Goal: Information Seeking & Learning: Learn about a topic

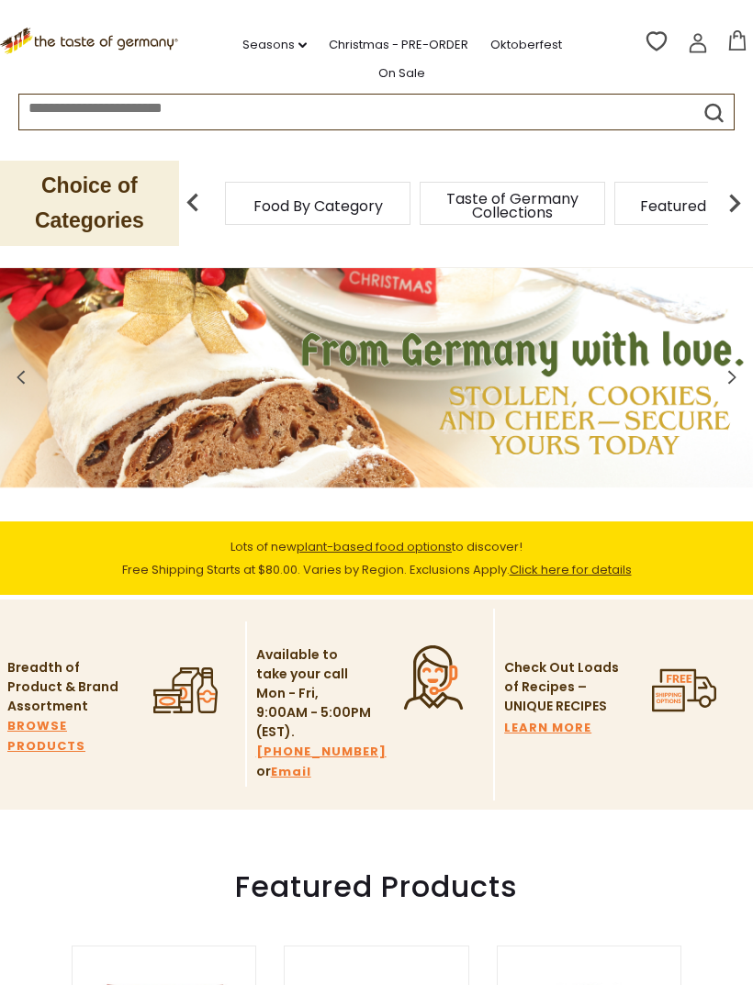
click at [503, 35] on link "Oktoberfest" at bounding box center [526, 45] width 72 height 20
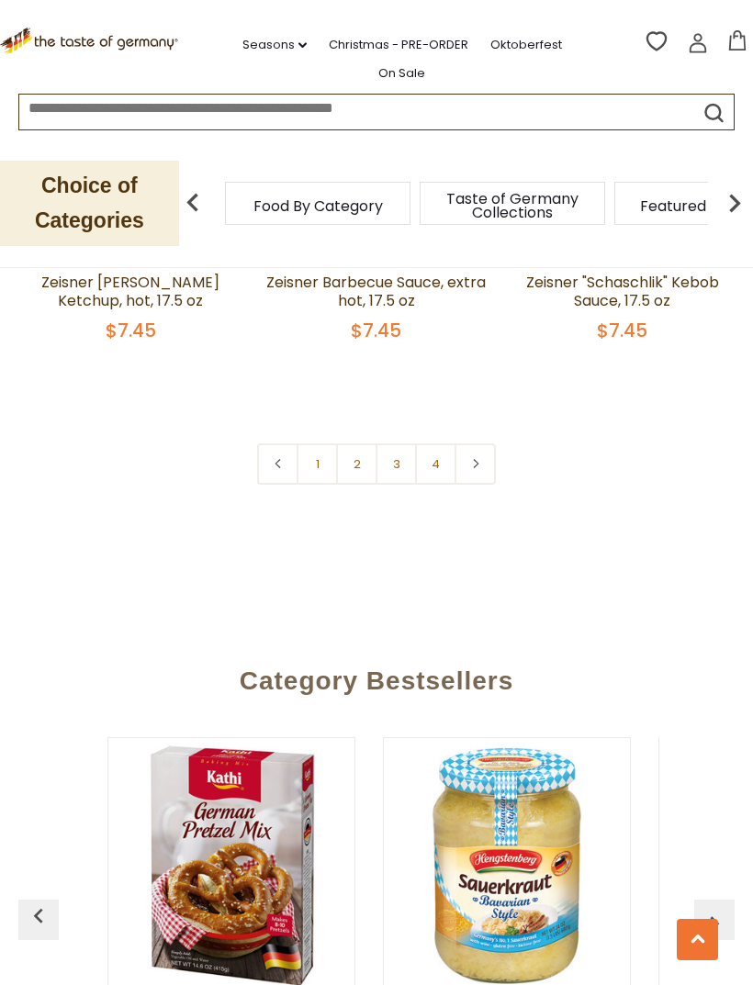
scroll to position [5320, 0]
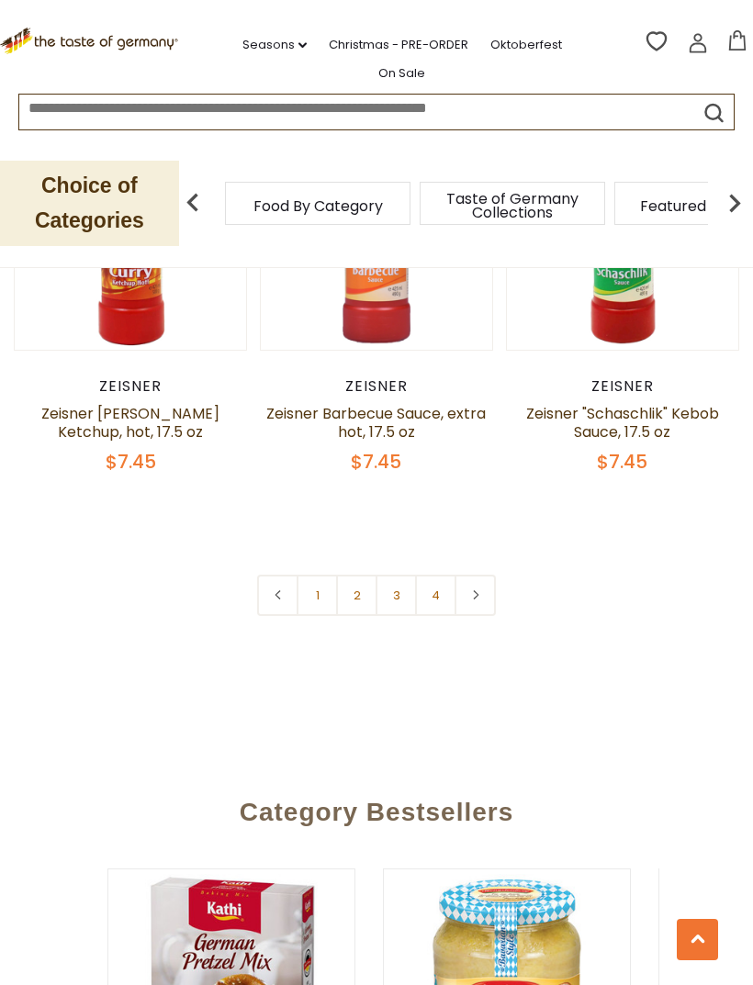
click at [319, 601] on link "1" at bounding box center [317, 595] width 41 height 41
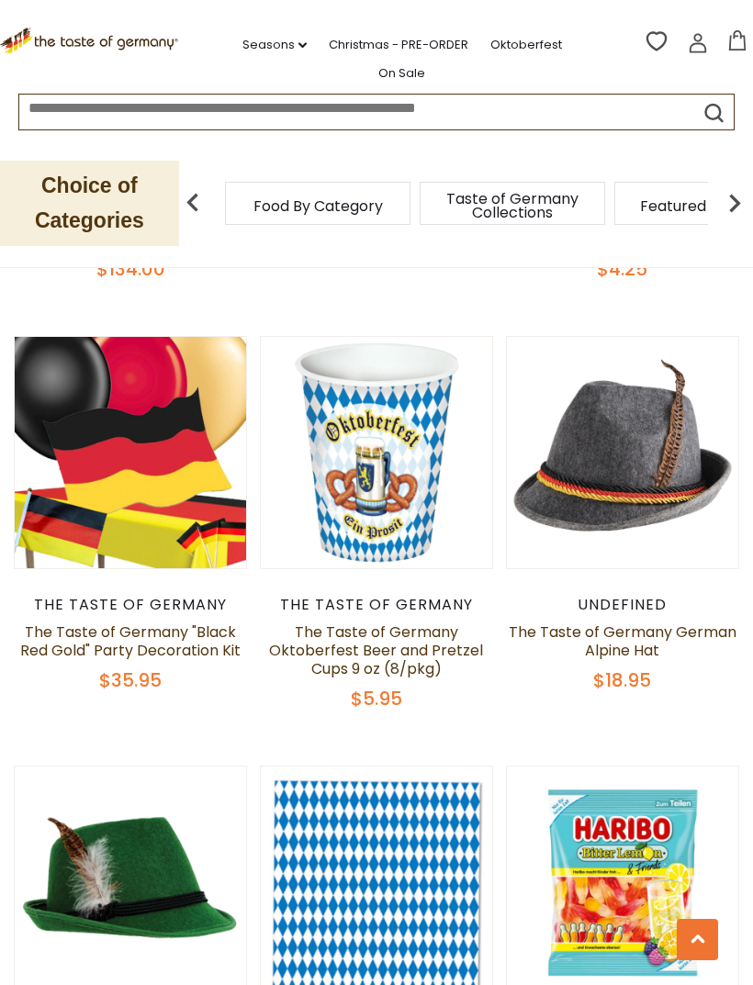
scroll to position [1168, 0]
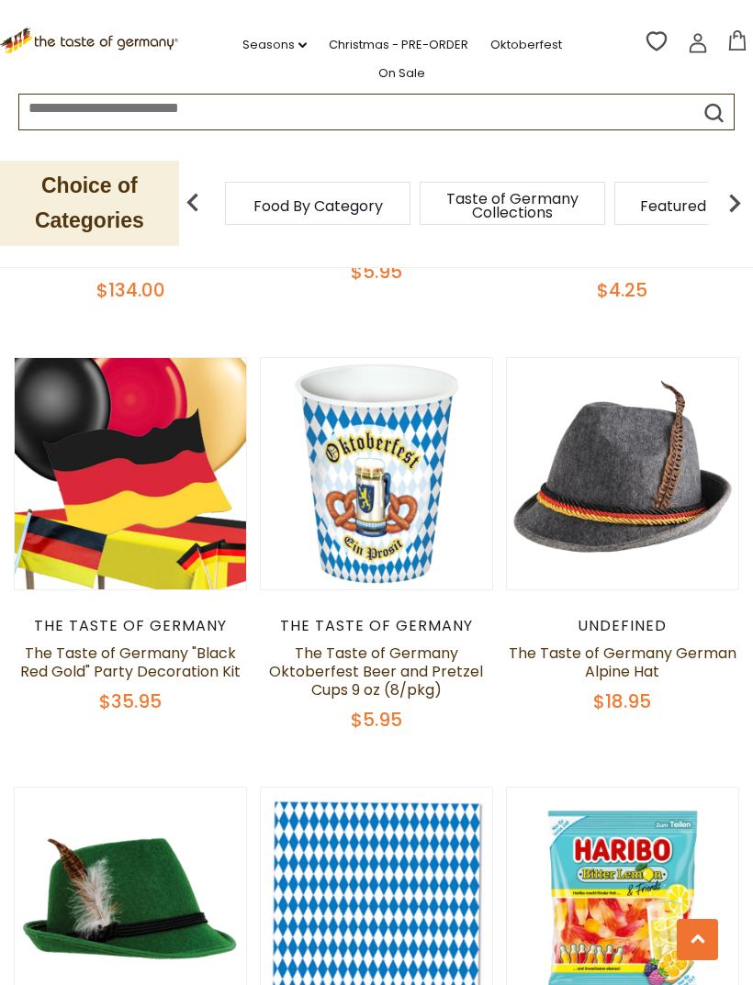
click at [635, 661] on link "The Taste of Germany German Alpine Hat" at bounding box center [623, 662] width 228 height 39
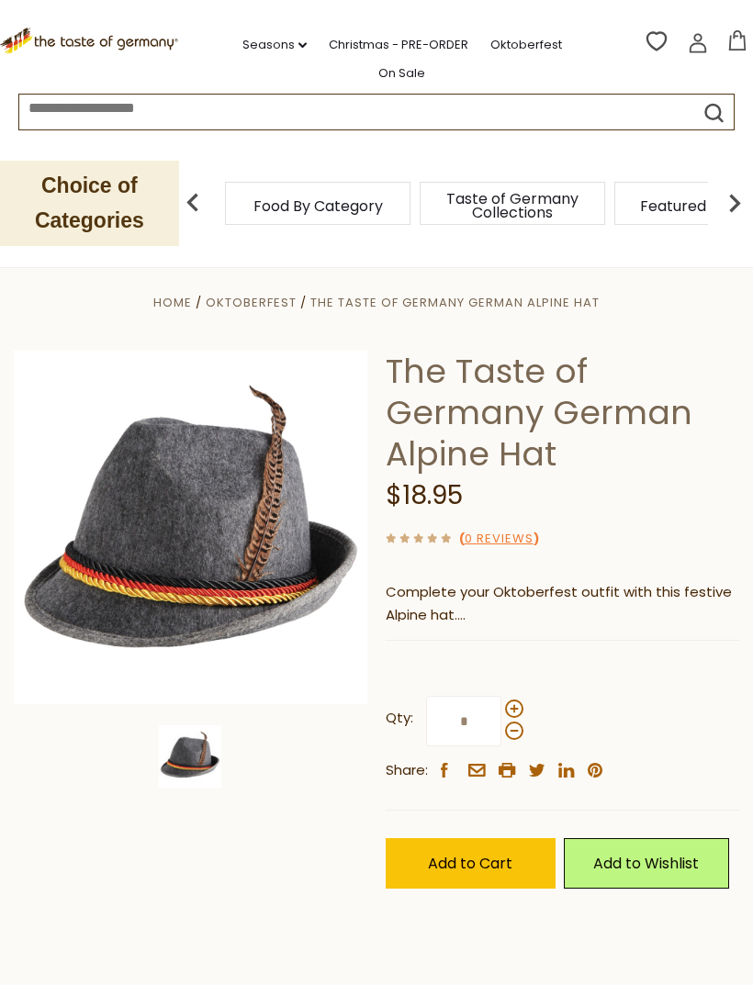
click at [359, 39] on link "Christmas - PRE-ORDER" at bounding box center [399, 45] width 140 height 20
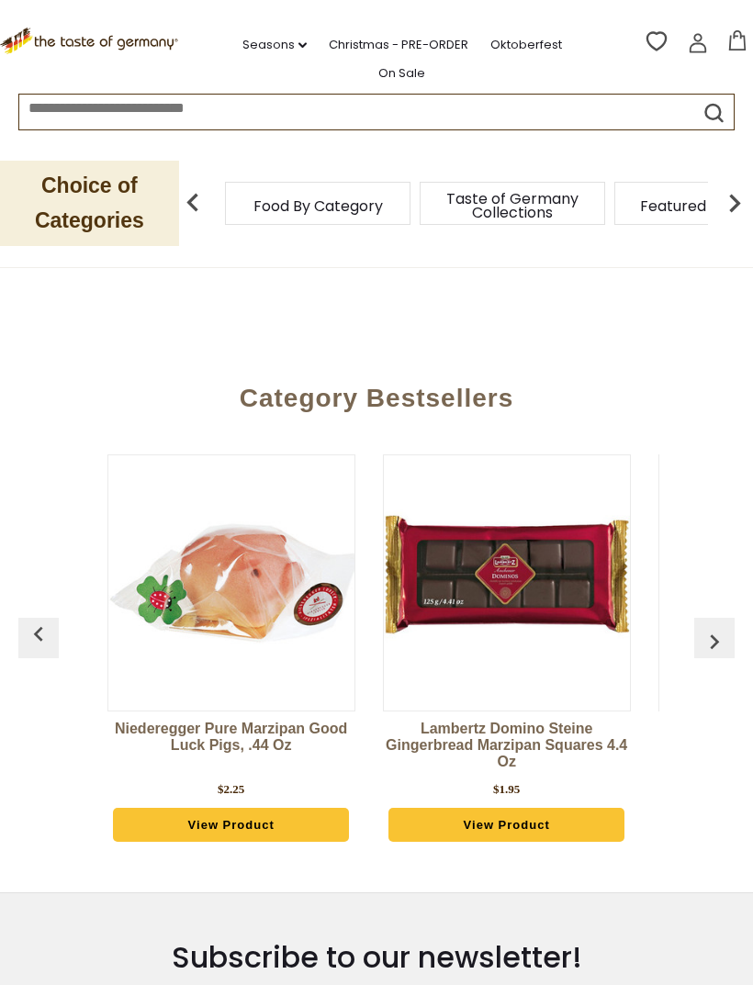
scroll to position [487, 0]
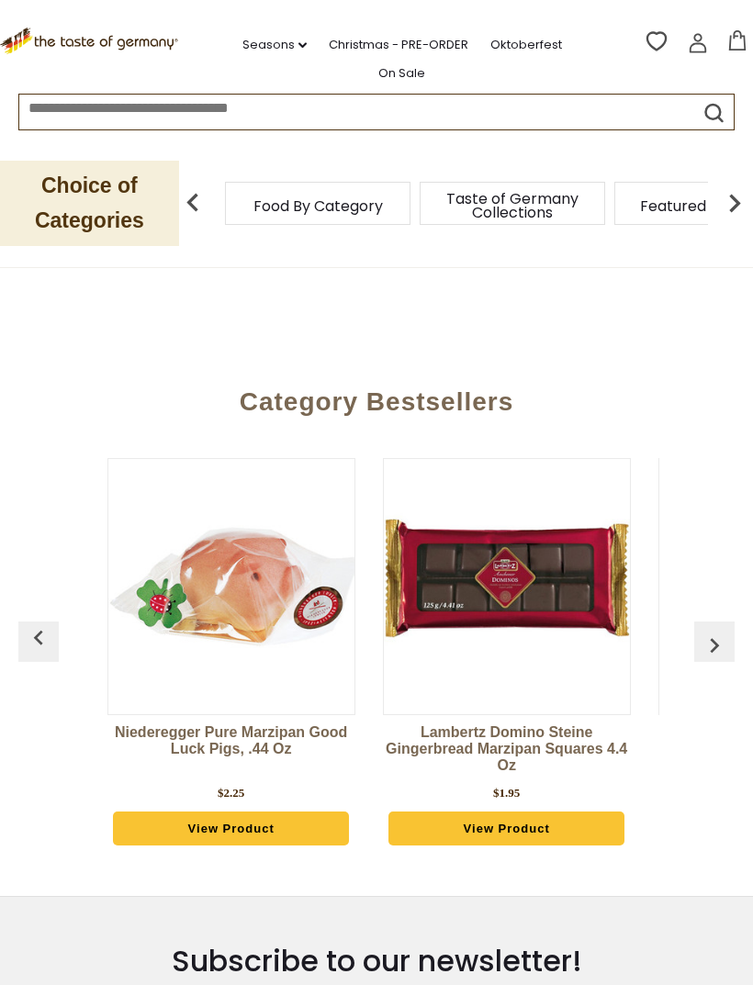
click at [719, 639] on img "button" at bounding box center [714, 645] width 29 height 29
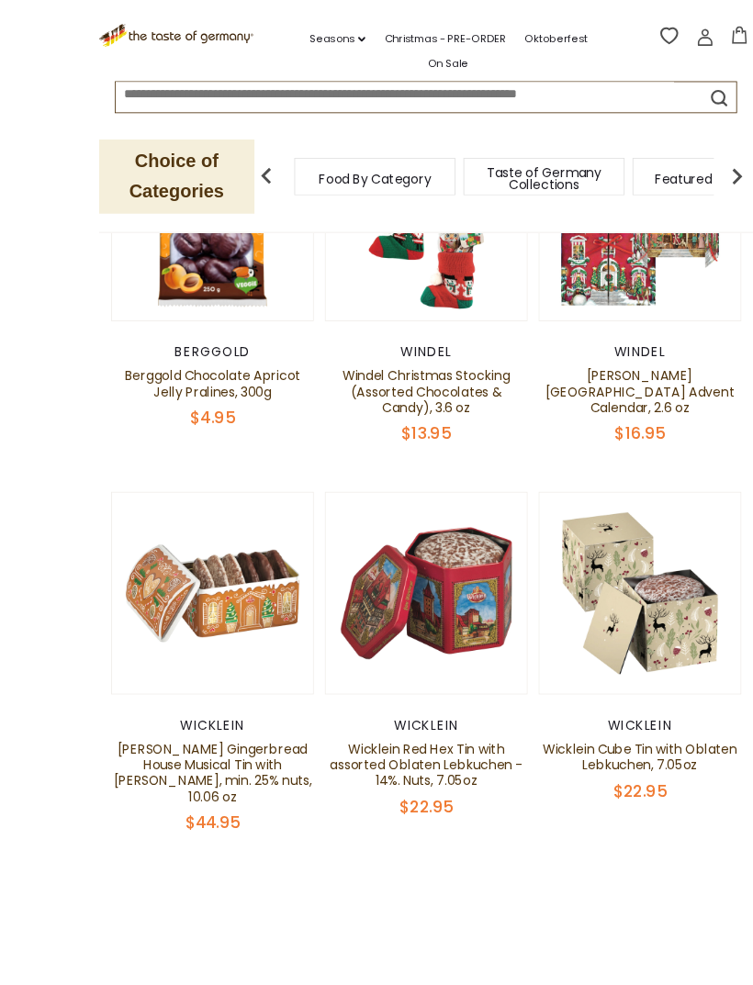
scroll to position [1129, 0]
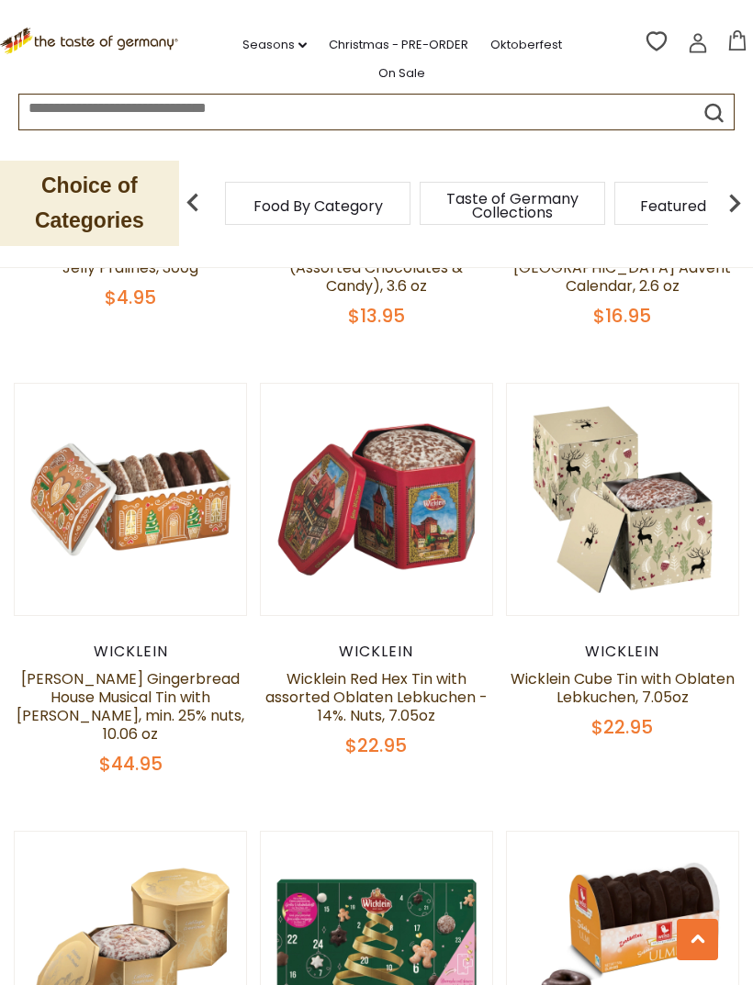
click at [412, 221] on button "Quick View" at bounding box center [376, 200] width 124 height 41
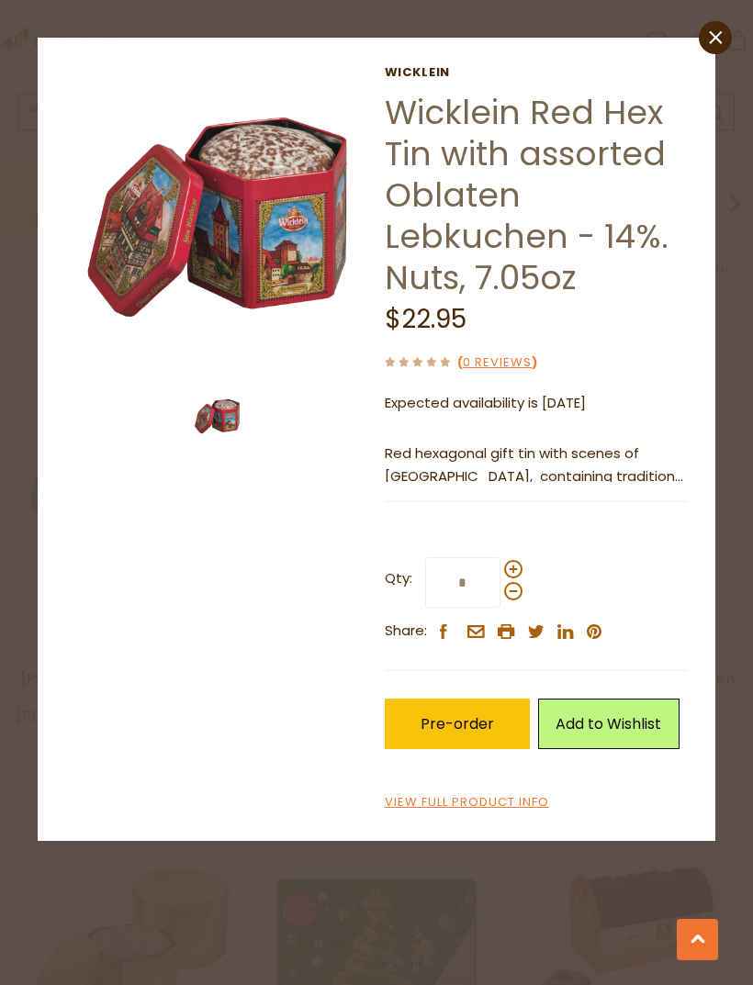
click at [532, 793] on link "View Full Product Info" at bounding box center [467, 802] width 164 height 19
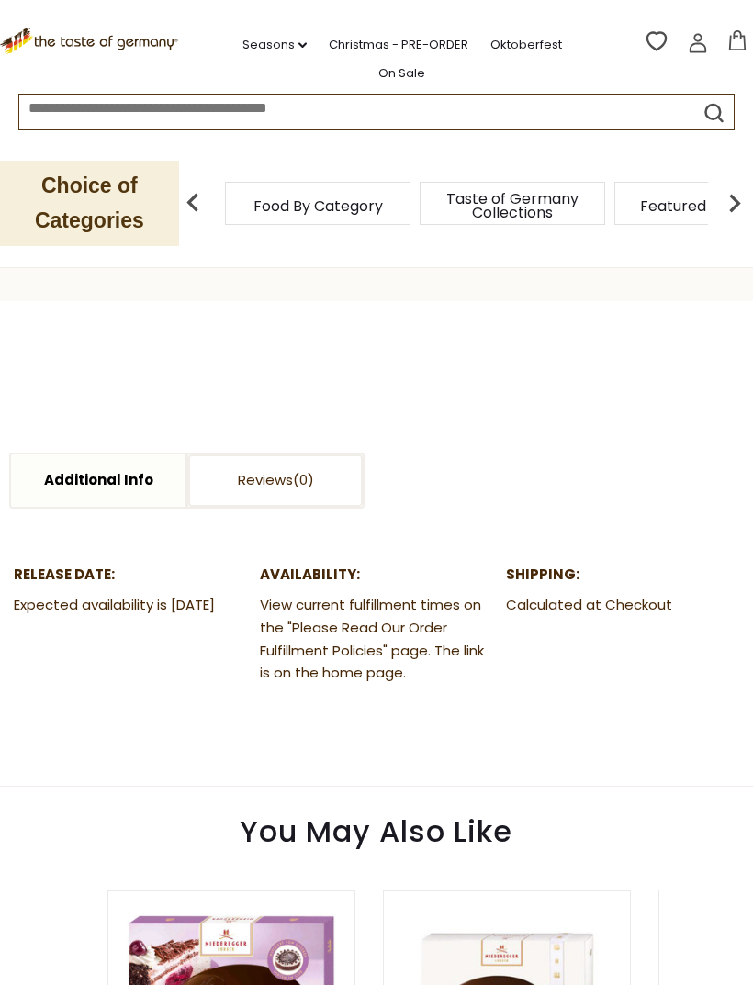
scroll to position [851, 0]
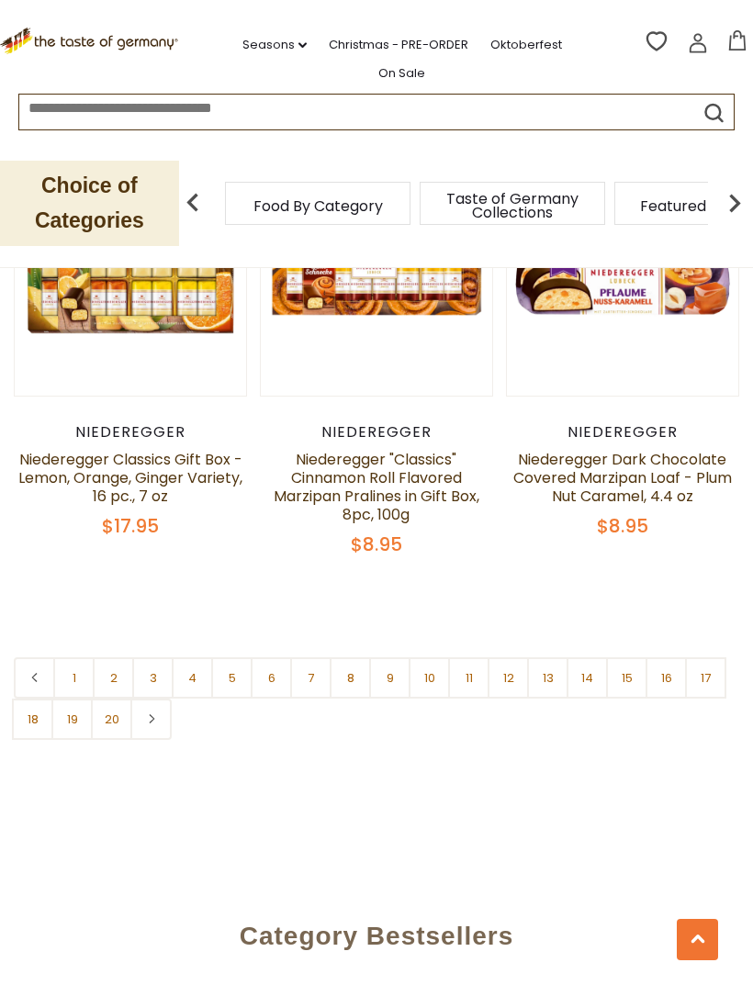
scroll to position [5202, 0]
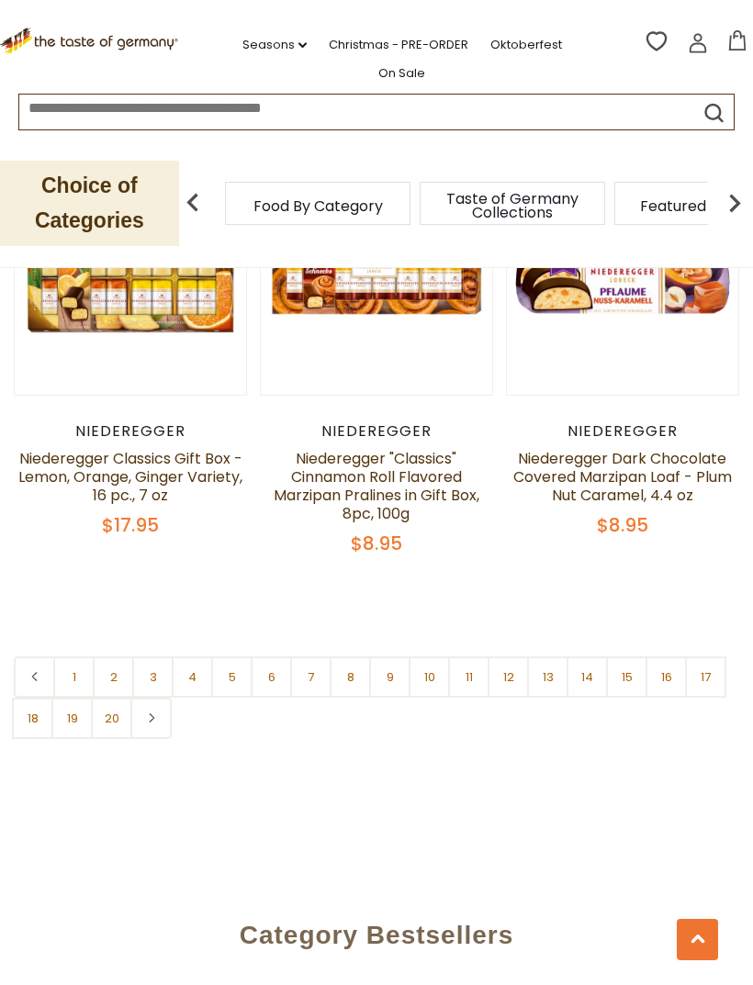
click at [101, 693] on link "2" at bounding box center [113, 677] width 41 height 41
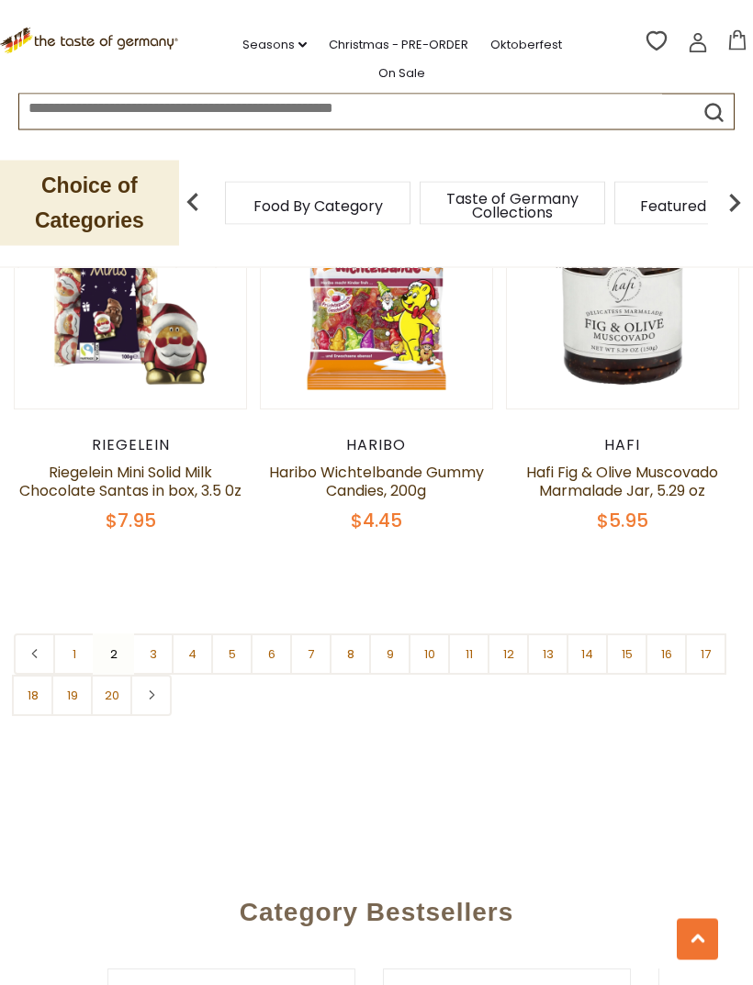
scroll to position [5239, 0]
click at [122, 634] on nav "1 2 3 4 5 6 7 8 9 10 11 12 13 14 15 16 17 18 19 20" at bounding box center [376, 675] width 725 height 83
click at [199, 634] on link "4" at bounding box center [192, 654] width 41 height 41
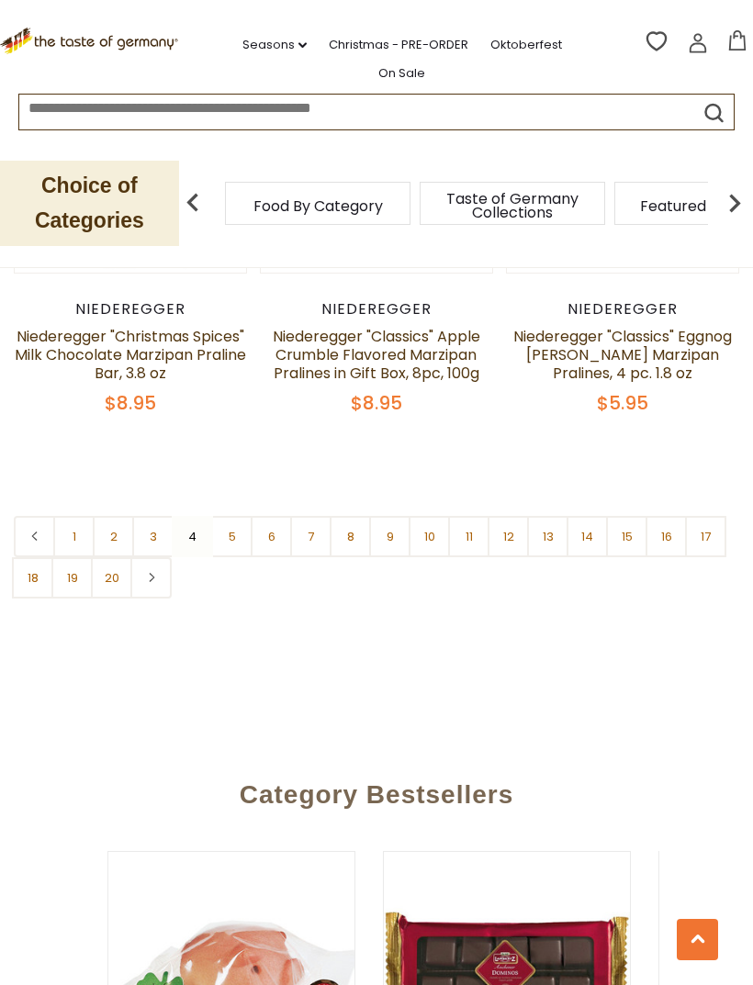
scroll to position [5296, 0]
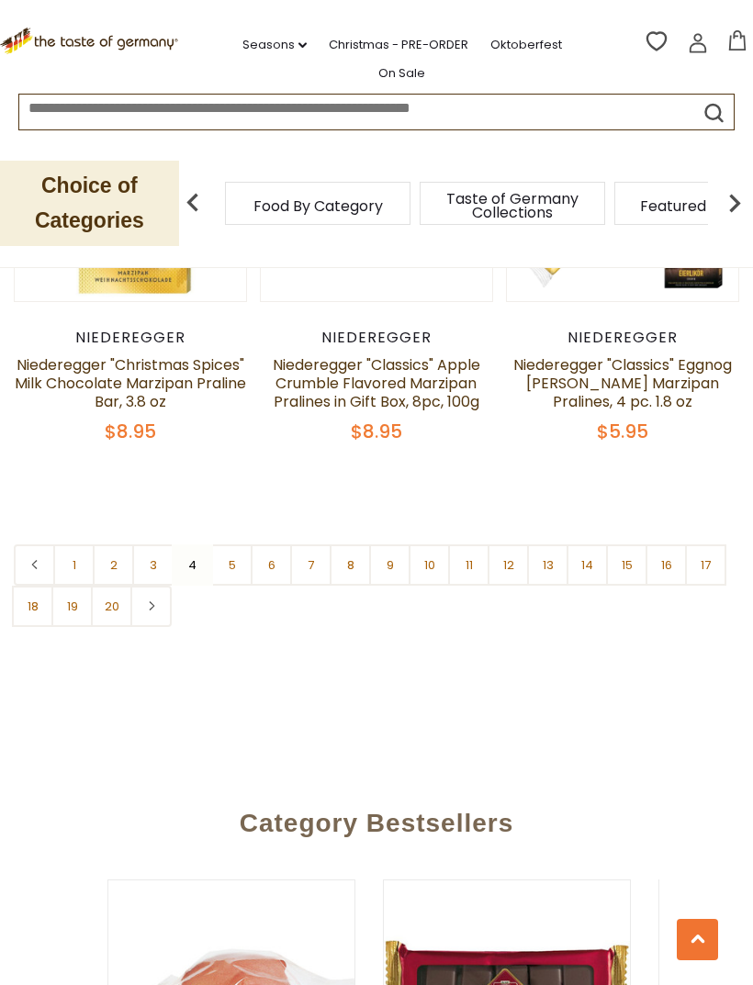
click at [235, 552] on link "5" at bounding box center [231, 565] width 41 height 41
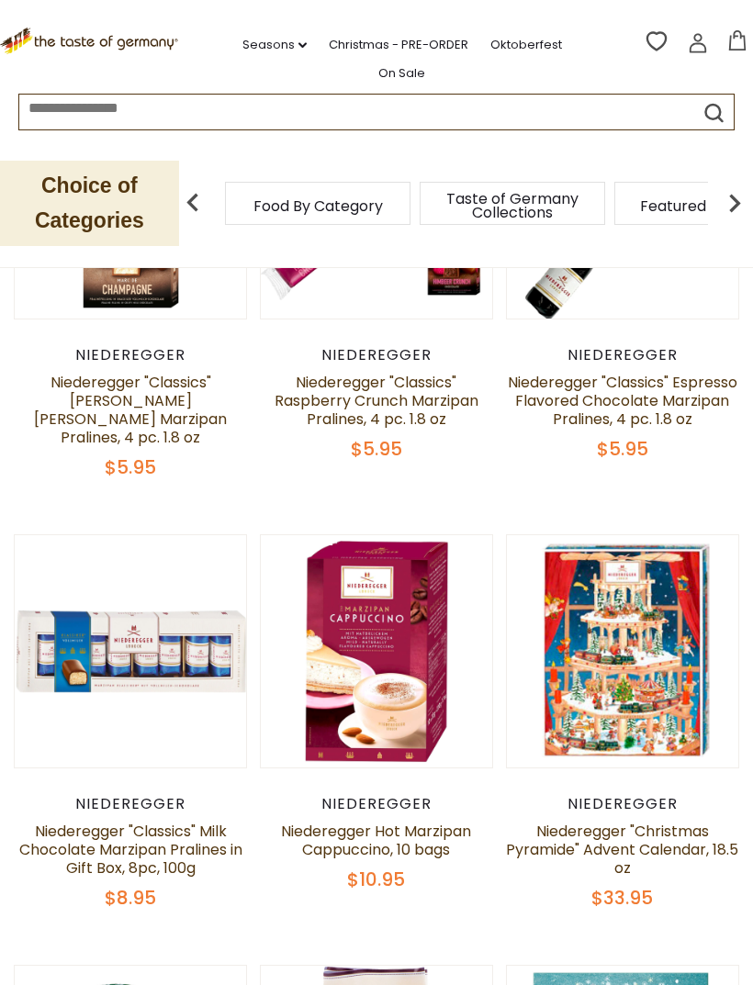
scroll to position [581, 0]
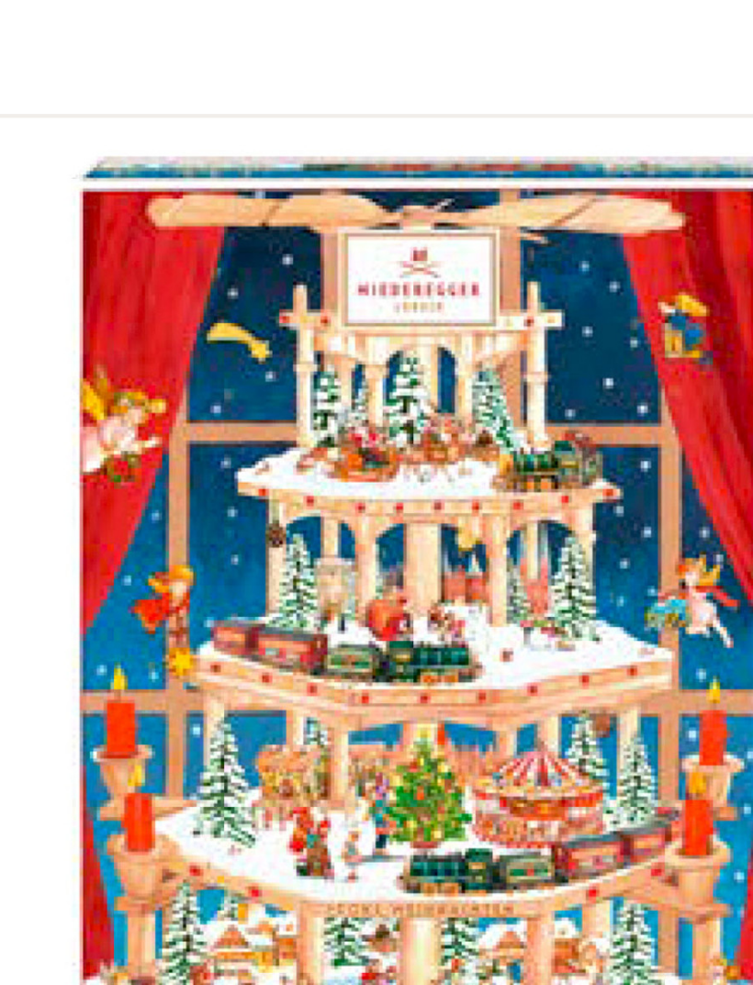
click at [560, 311] on button "Quick View" at bounding box center [622, 331] width 124 height 41
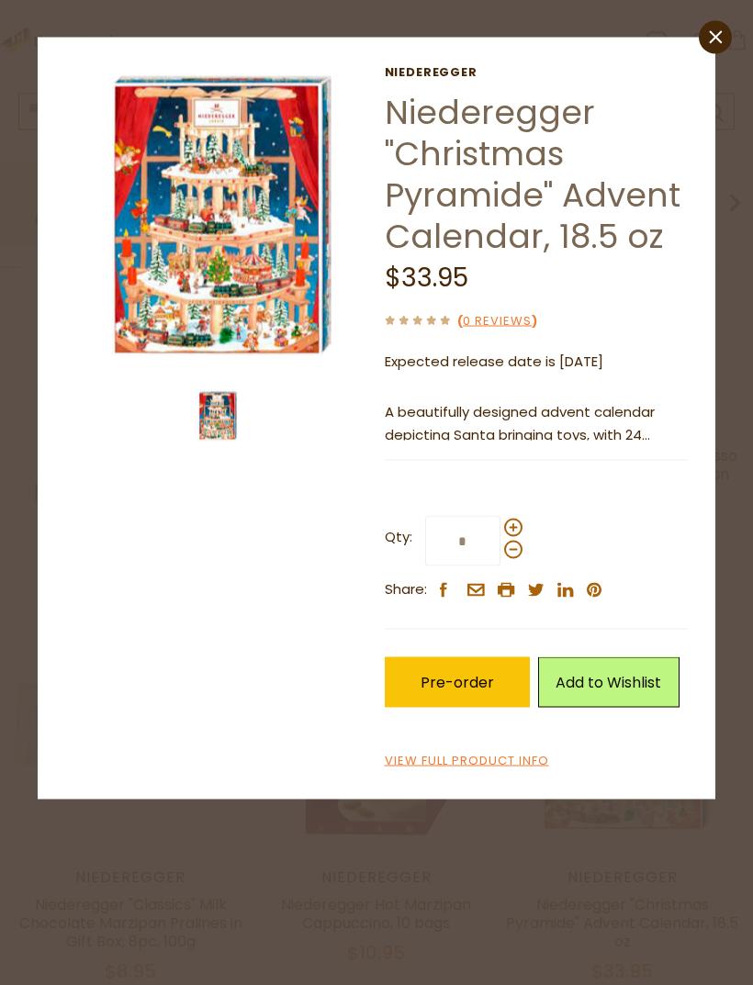
scroll to position [488, 0]
click at [499, 760] on link "View Full Product Info" at bounding box center [467, 761] width 164 height 19
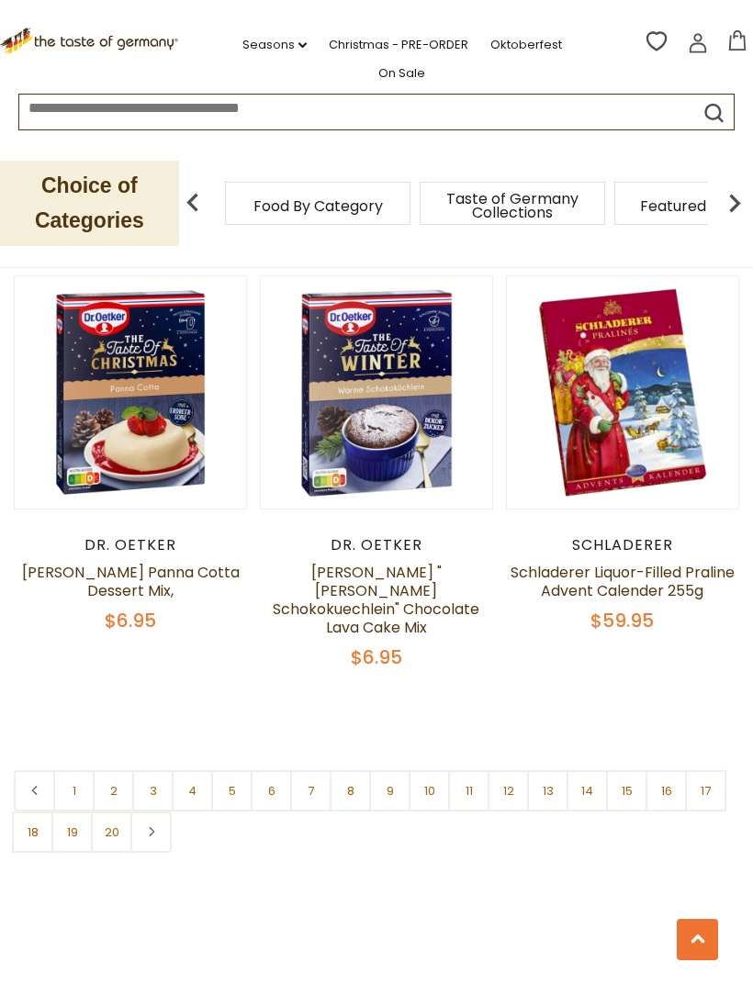
scroll to position [5135, 0]
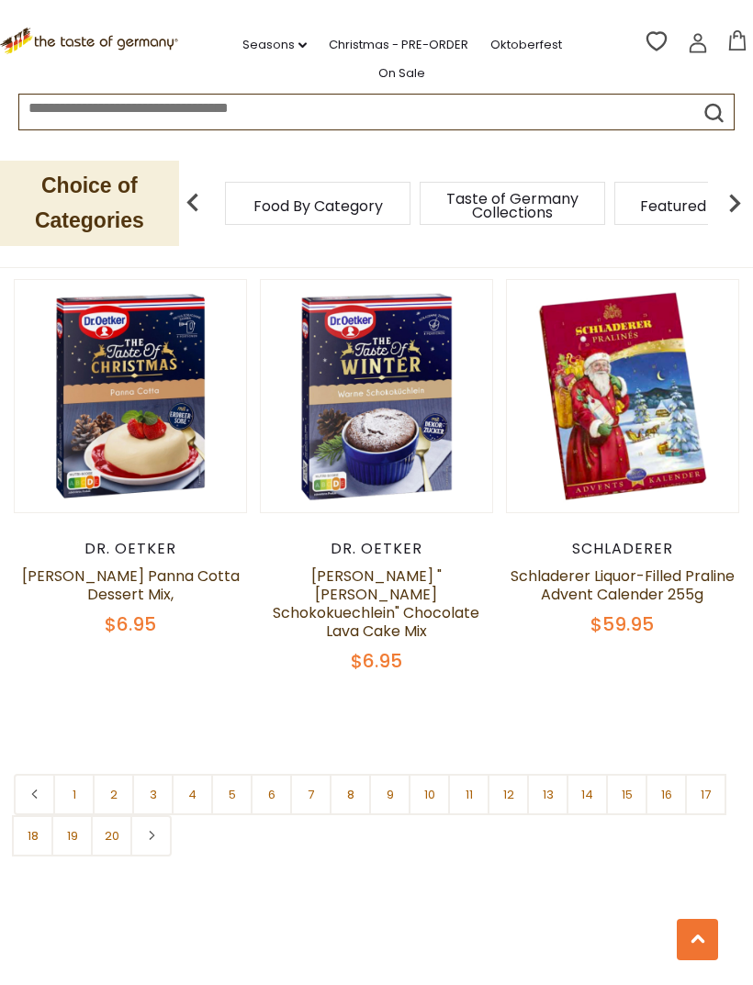
click at [358, 774] on link "8" at bounding box center [350, 794] width 41 height 41
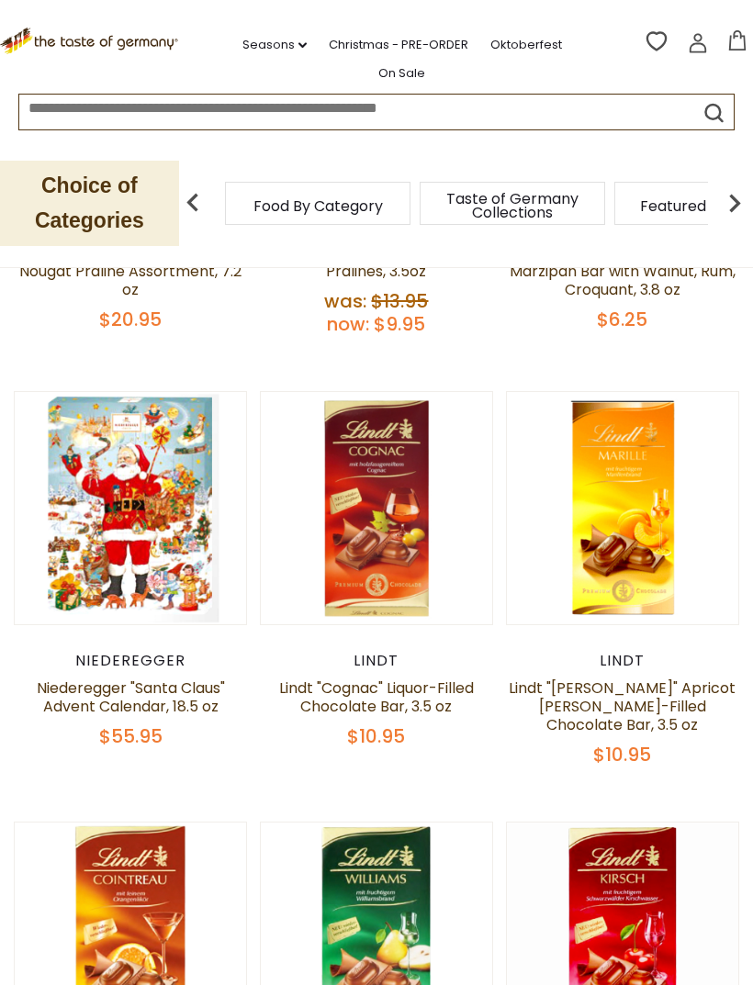
scroll to position [687, 0]
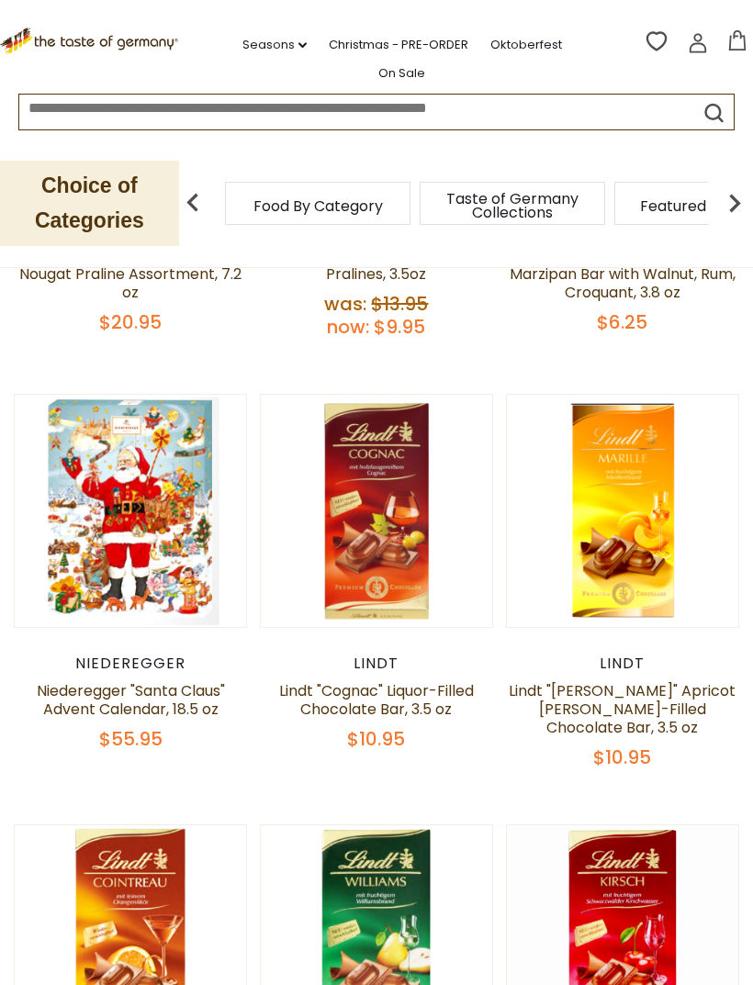
click at [730, 395] on img at bounding box center [622, 510] width 231 height 231
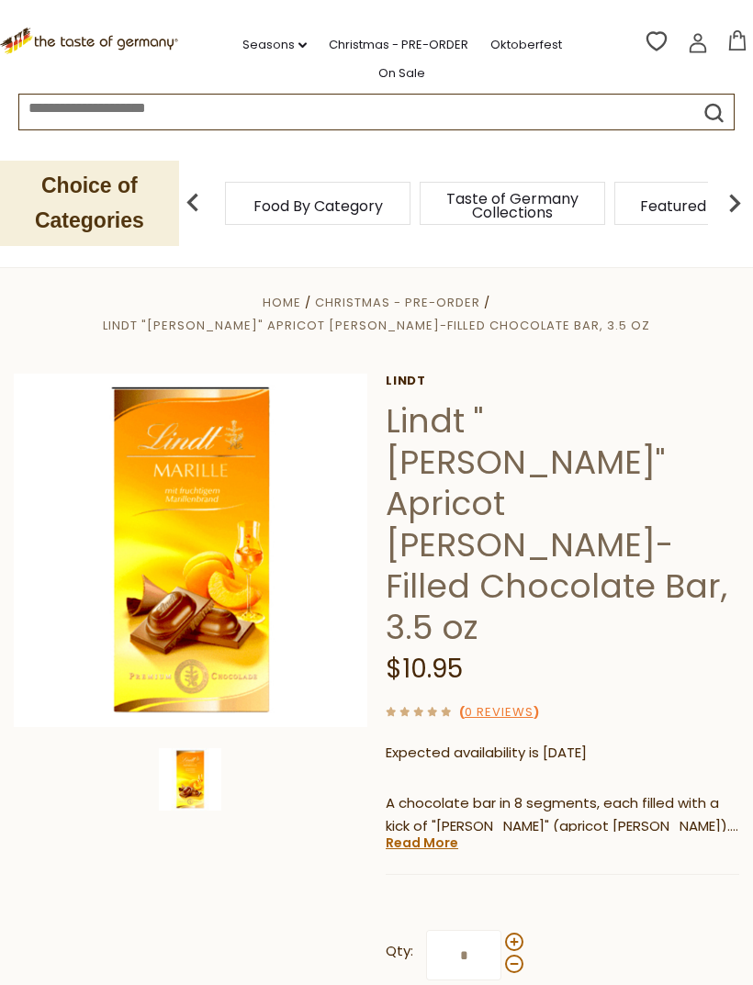
scroll to position [156, 0]
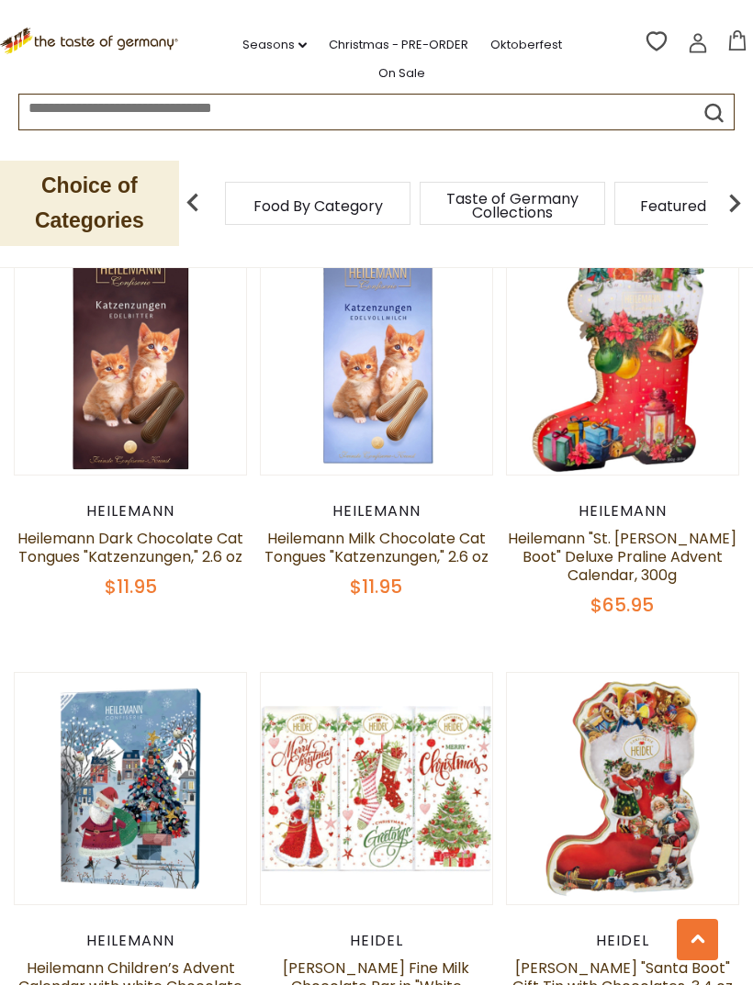
scroll to position [4283, 0]
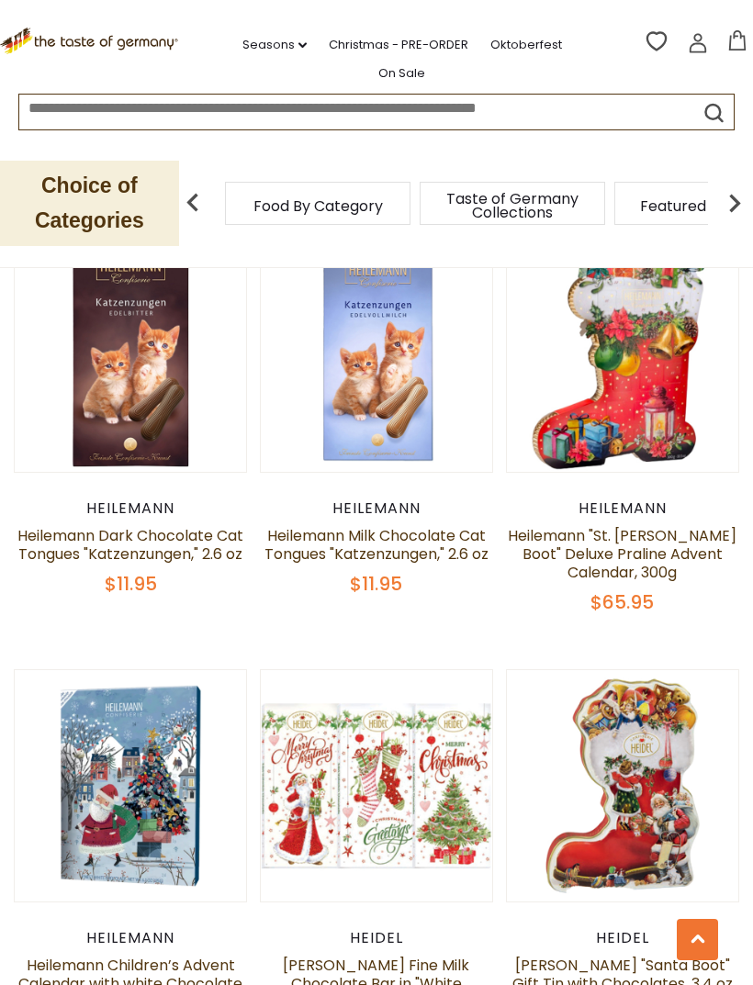
click at [655, 508] on button "Quick View" at bounding box center [622, 486] width 124 height 41
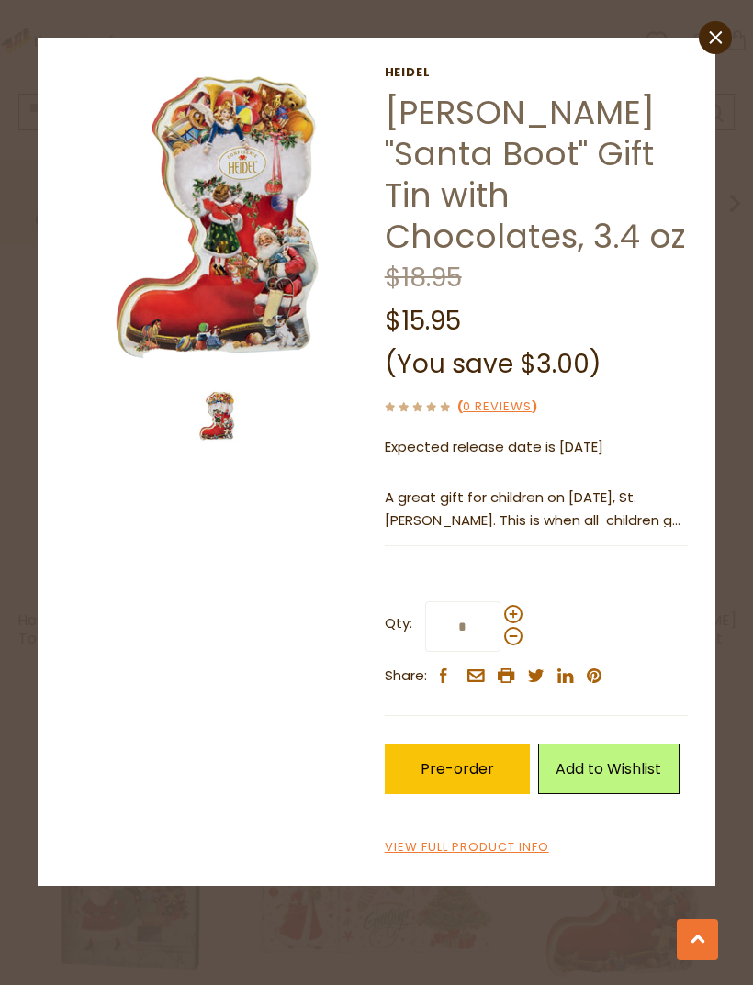
scroll to position [4184, 0]
click at [233, 411] on img at bounding box center [217, 416] width 52 height 52
click at [229, 425] on img at bounding box center [217, 416] width 52 height 52
click at [474, 838] on link "View Full Product Info" at bounding box center [467, 847] width 164 height 19
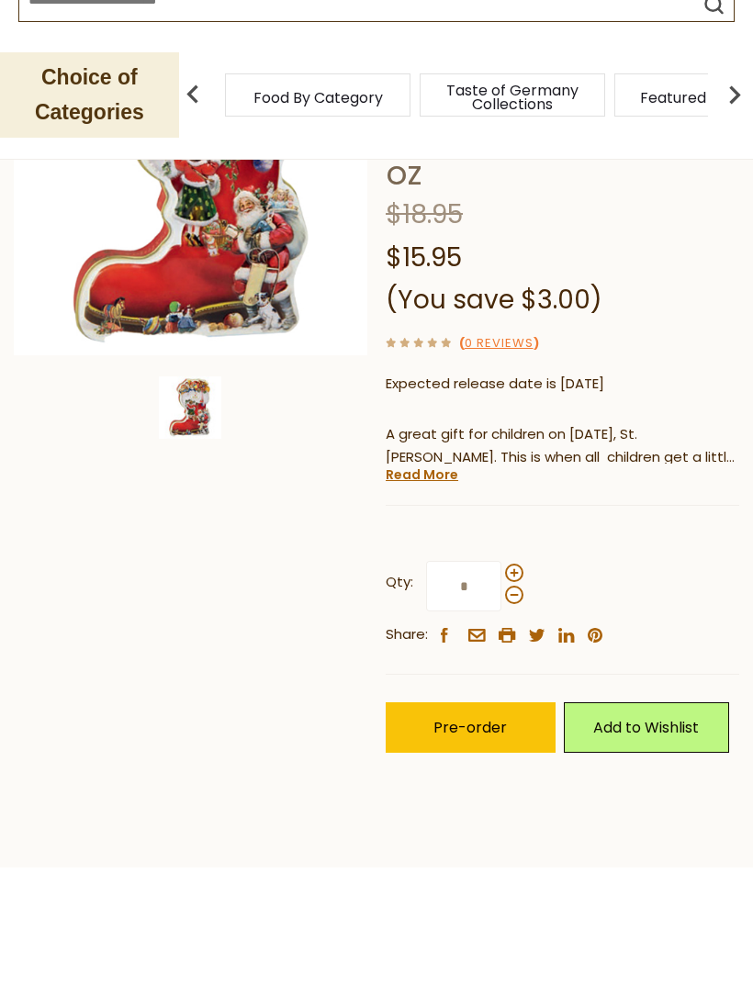
click at [186, 485] on img at bounding box center [190, 516] width 62 height 62
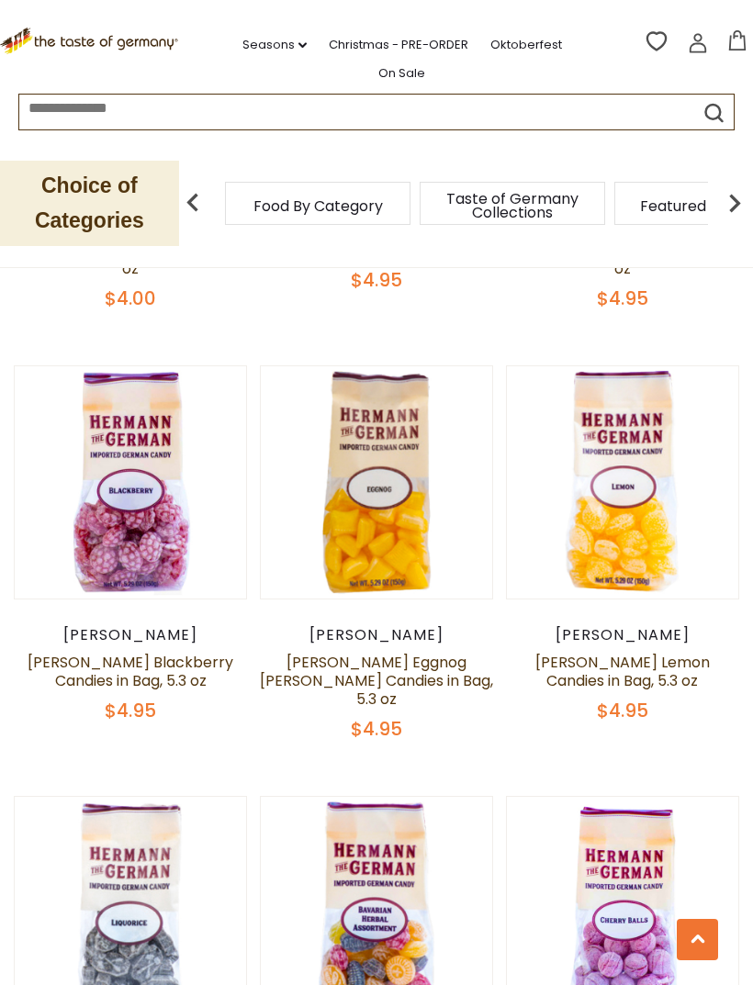
scroll to position [2882, 0]
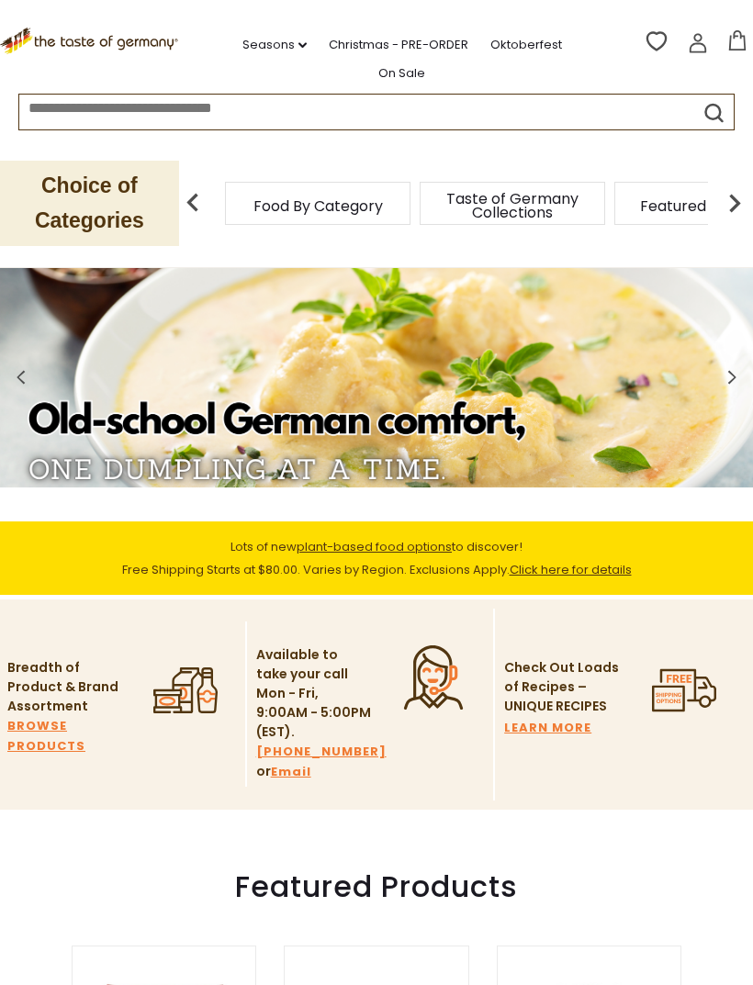
click at [244, 35] on link "Seasons dropdown_arrow" at bounding box center [274, 45] width 64 height 20
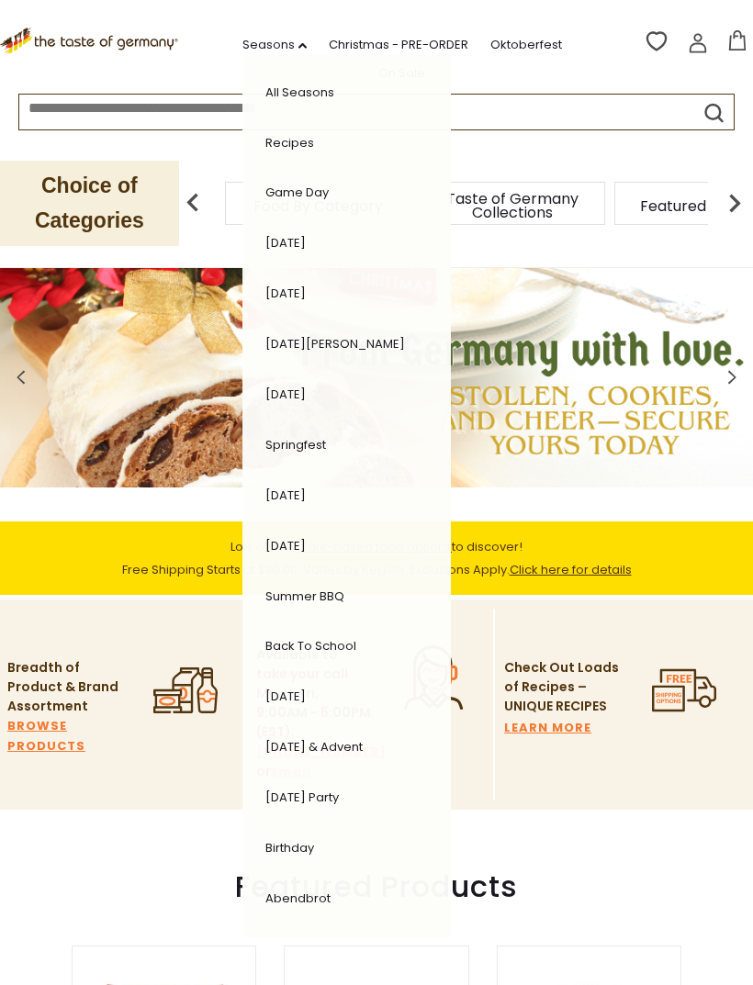
click at [291, 890] on link "Abendbrot" at bounding box center [297, 898] width 65 height 17
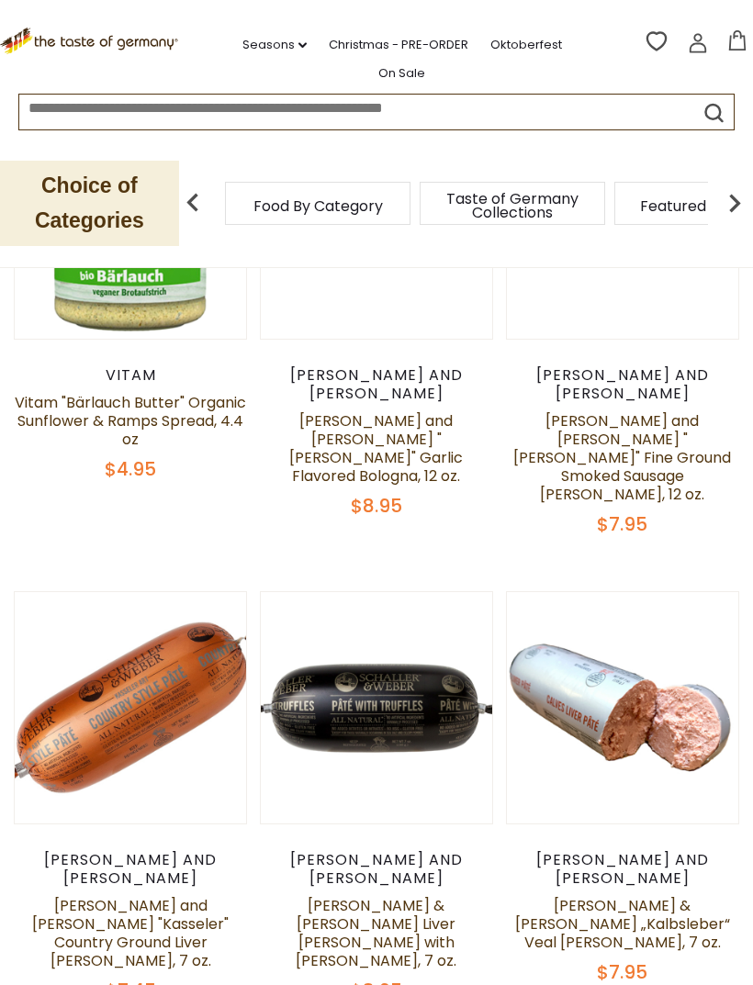
scroll to position [942, 0]
